Goal: Task Accomplishment & Management: Complete application form

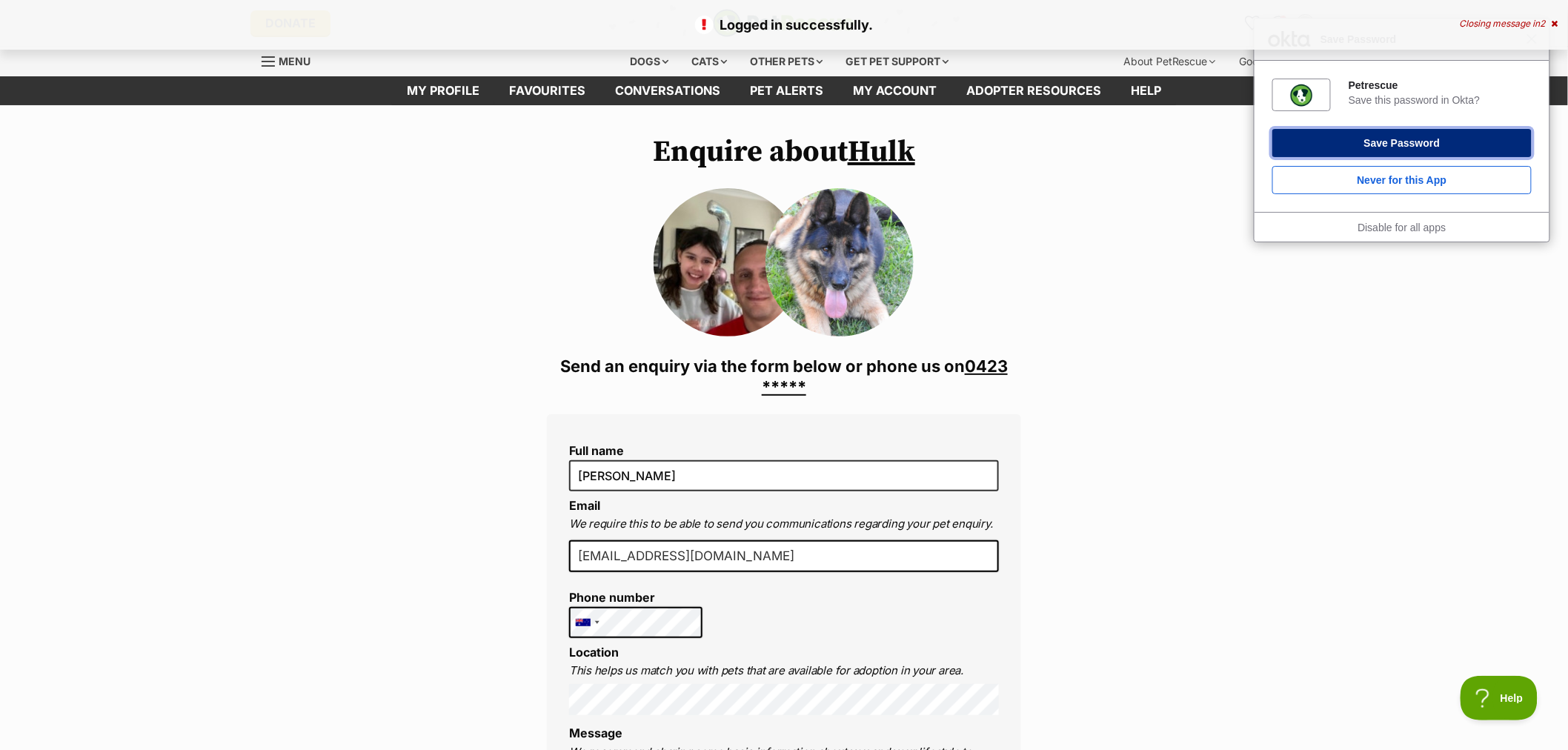
click at [1375, 137] on button "Save Password" at bounding box center [1402, 142] width 259 height 28
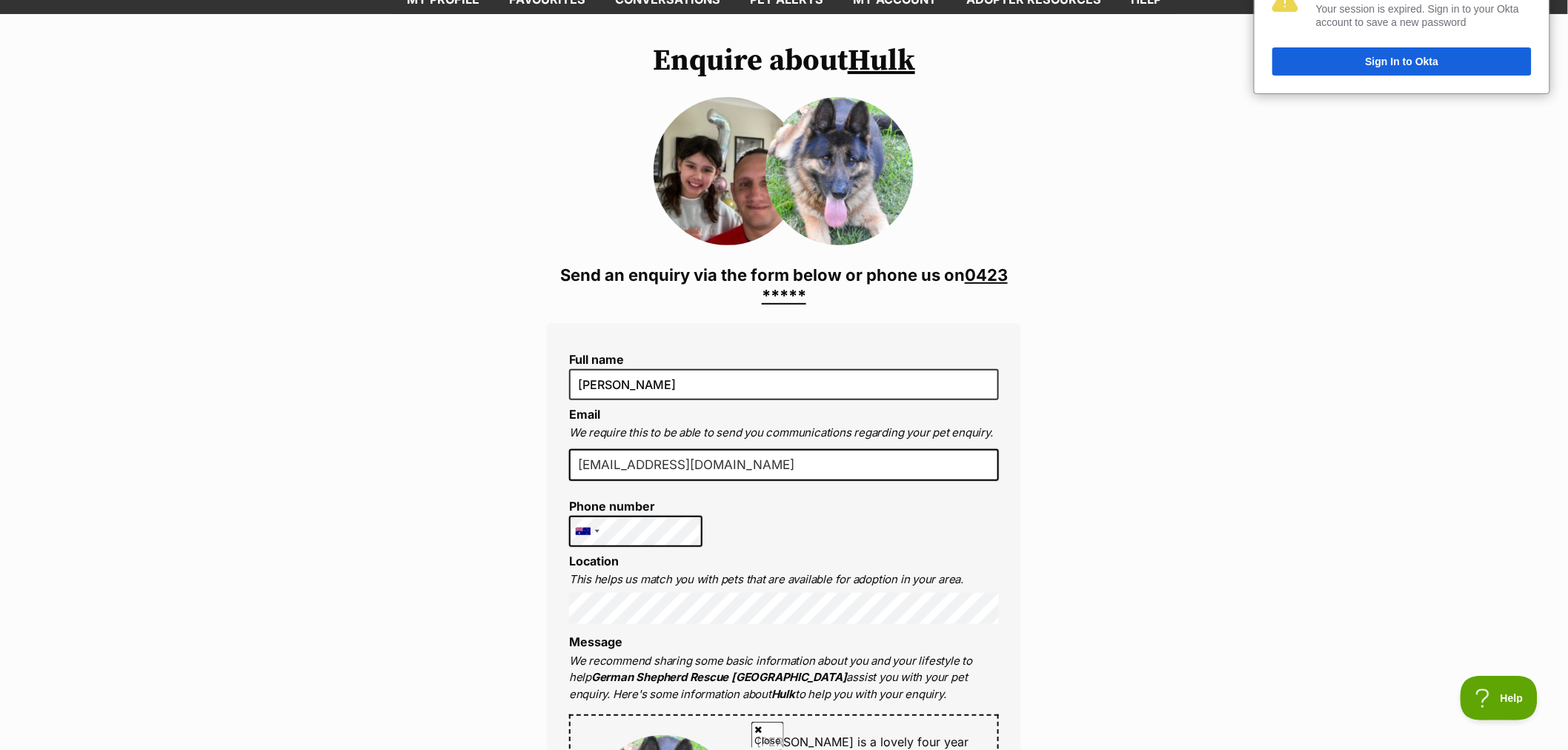
scroll to position [165, 0]
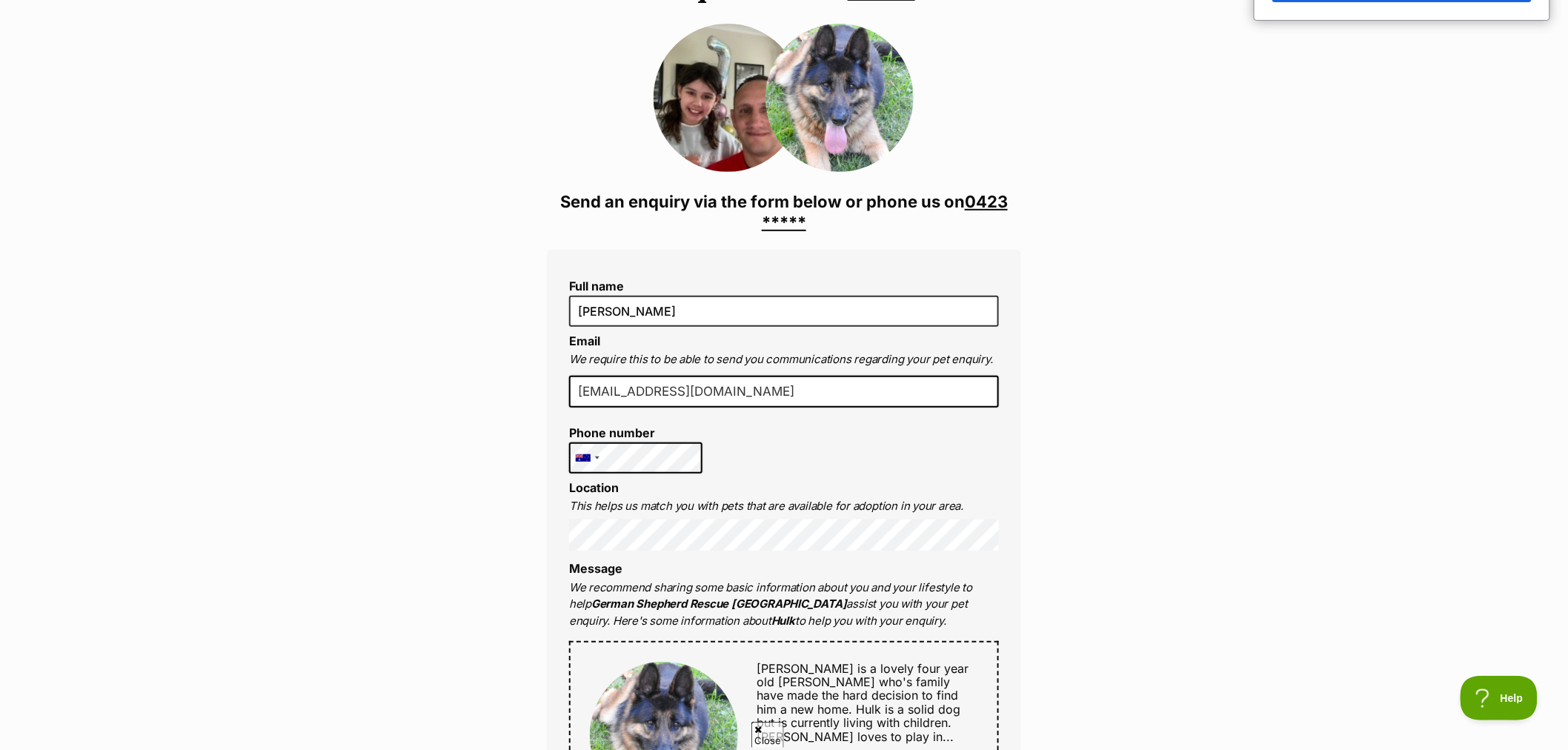
click at [794, 222] on link "0423 *****" at bounding box center [884, 212] width 246 height 40
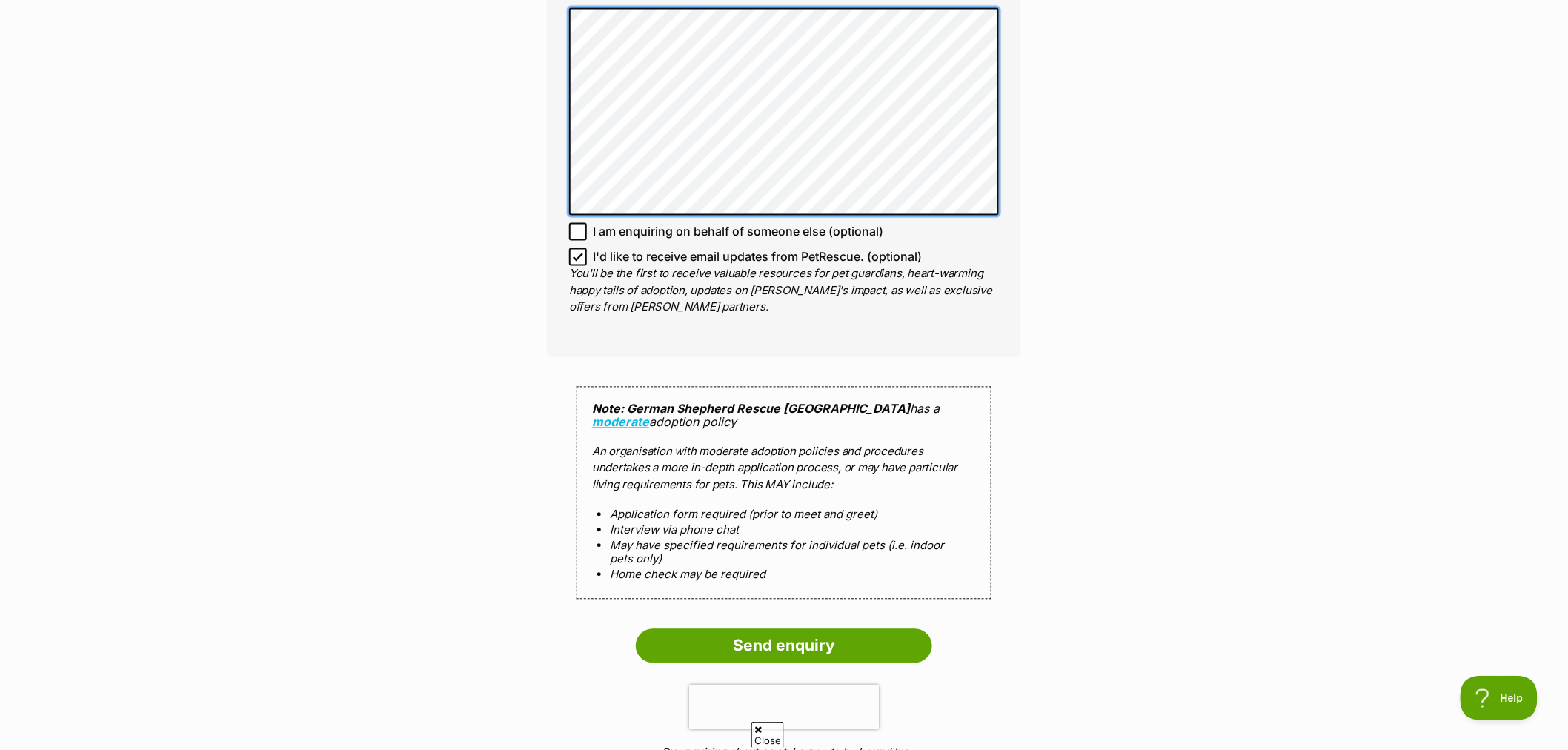
scroll to position [906, 0]
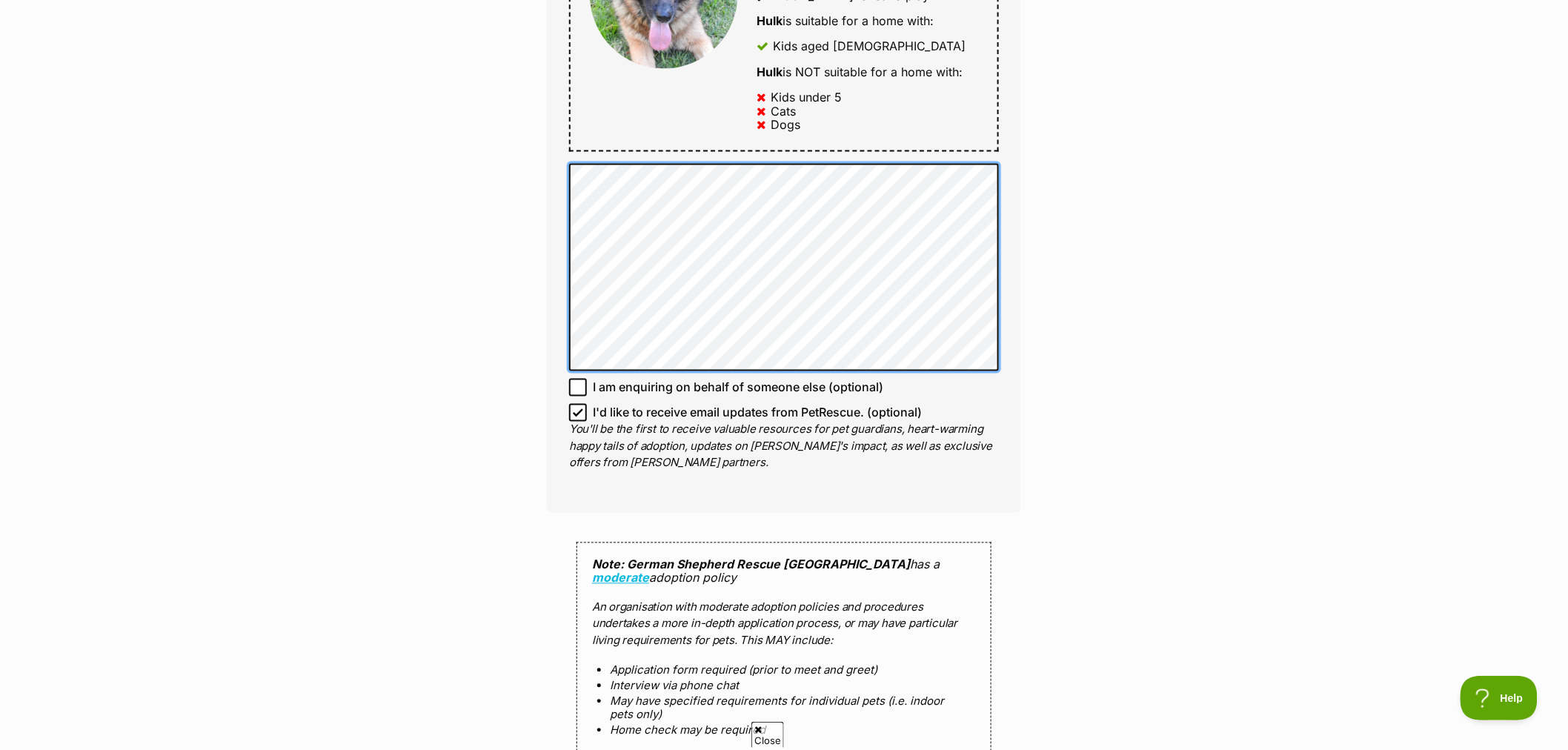
click at [503, 144] on div "Enquire about Hulk 0423 659 155 Send an enquiry via the form below or phone us …" at bounding box center [784, 155] width 1568 height 1852
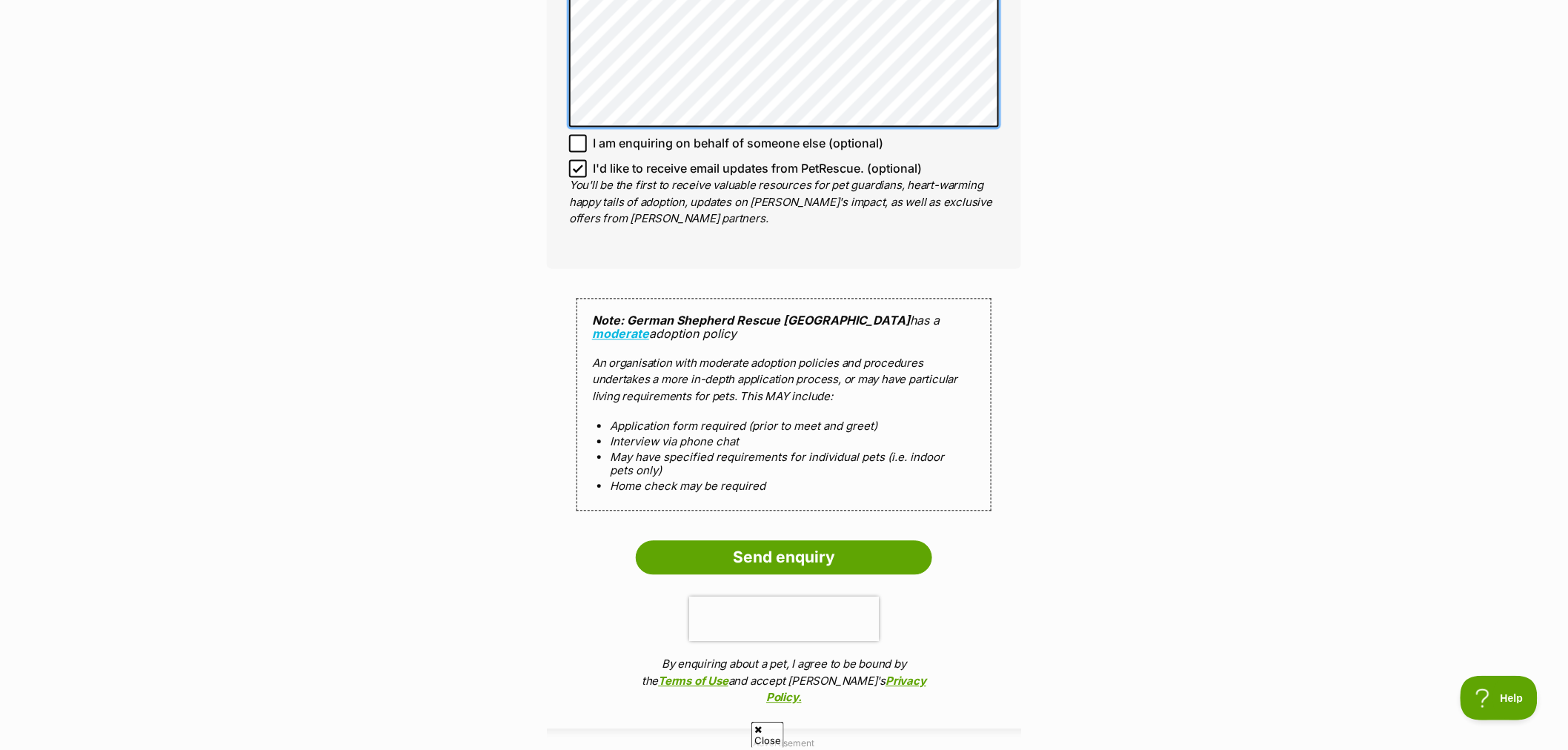
scroll to position [1316, 0]
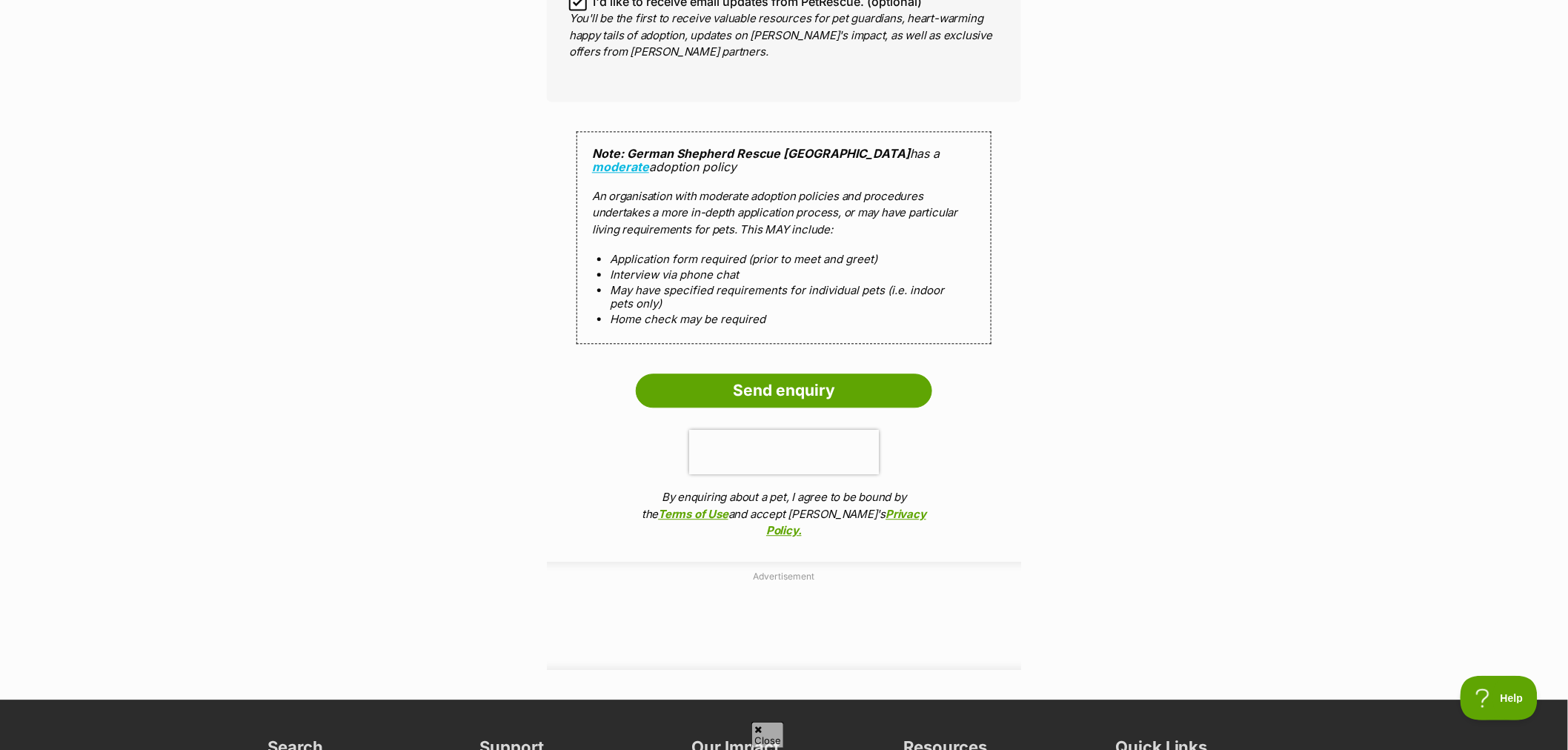
click at [860, 374] on input "Send enquiry" at bounding box center [784, 391] width 296 height 34
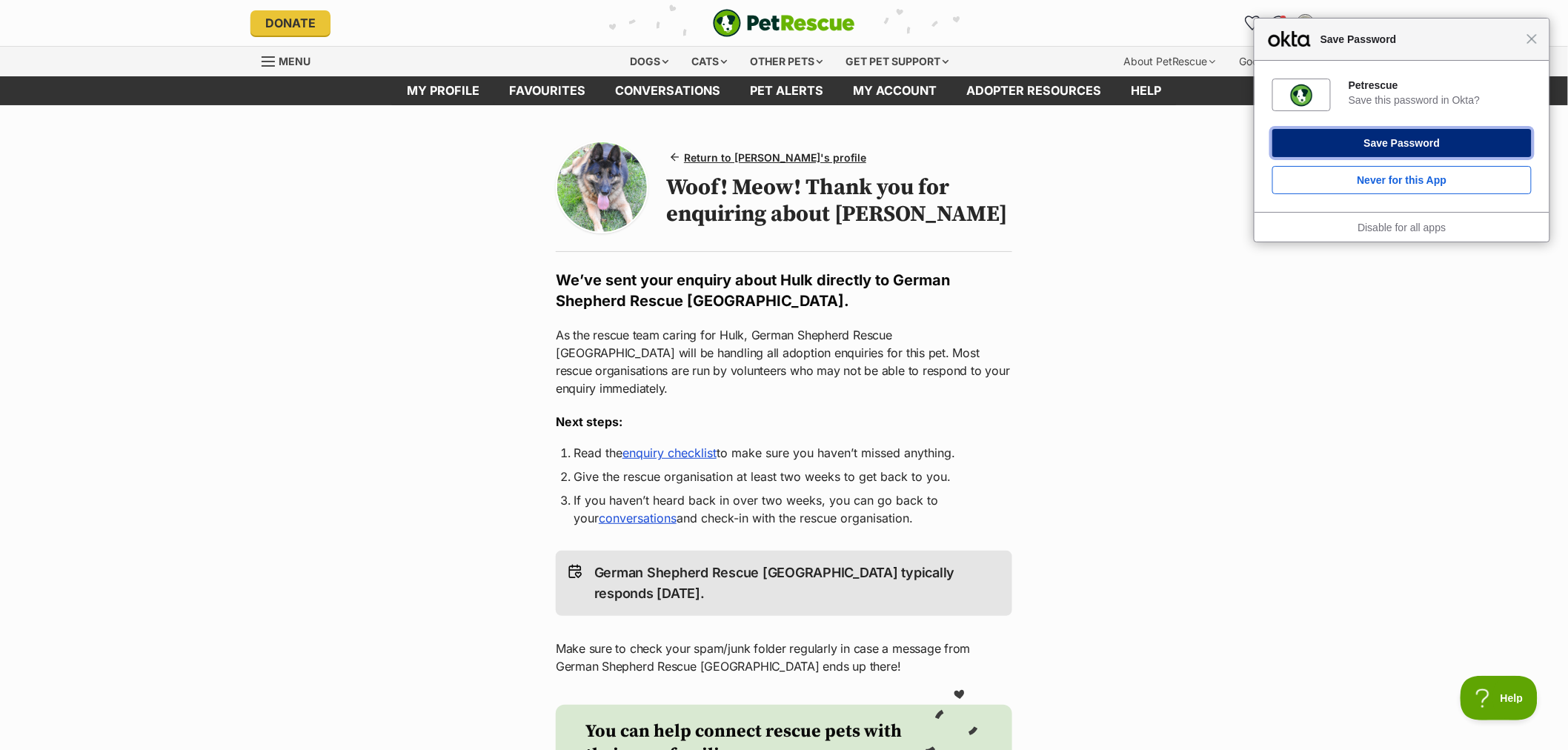
click at [1368, 141] on button "Save Password" at bounding box center [1402, 142] width 259 height 28
